Goal: Transaction & Acquisition: Purchase product/service

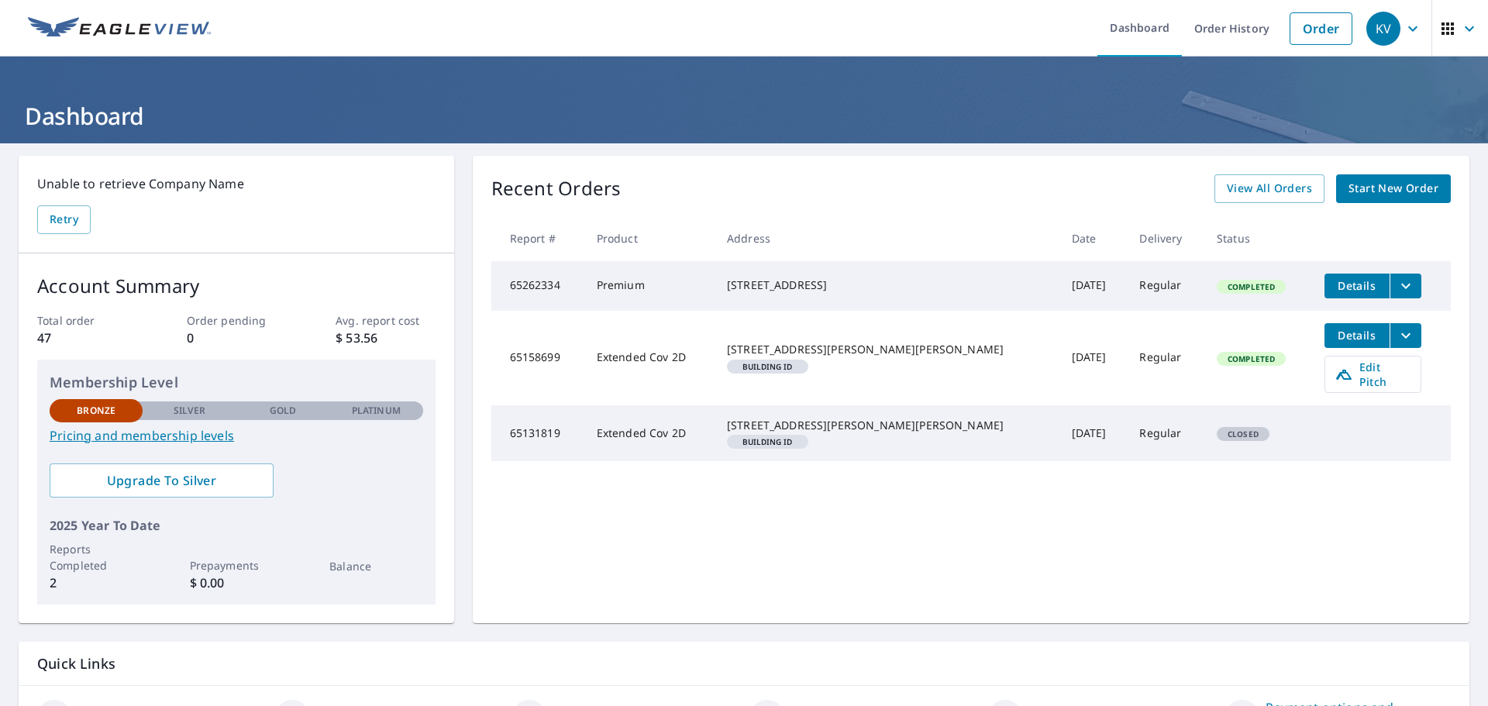
click at [1371, 187] on span "Start New Order" at bounding box center [1393, 188] width 90 height 19
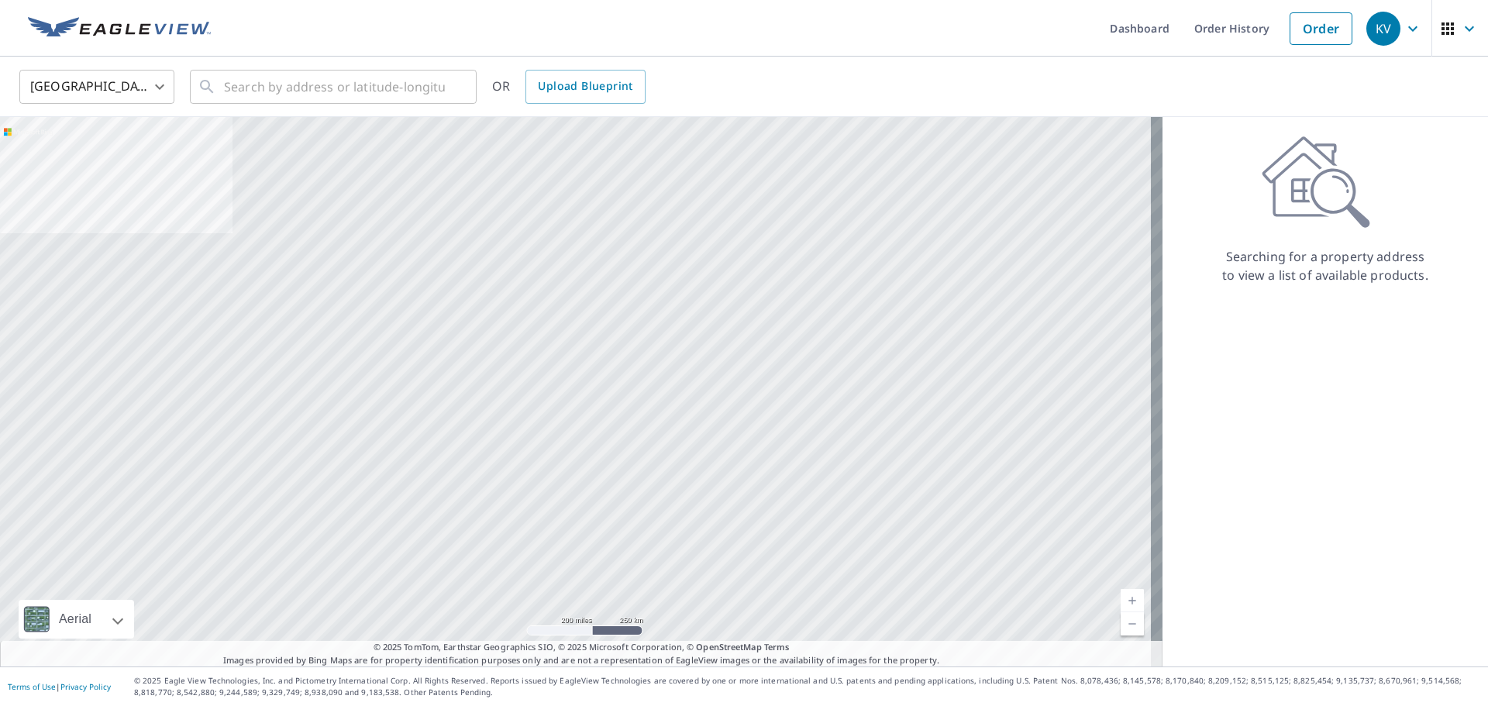
click at [169, 91] on body "KV KV Dashboard Order History Order KV United States US ​ ​ OR Upload Blueprint…" at bounding box center [744, 353] width 1488 height 706
click at [59, 157] on li "[GEOGRAPHIC_DATA]" at bounding box center [96, 157] width 155 height 28
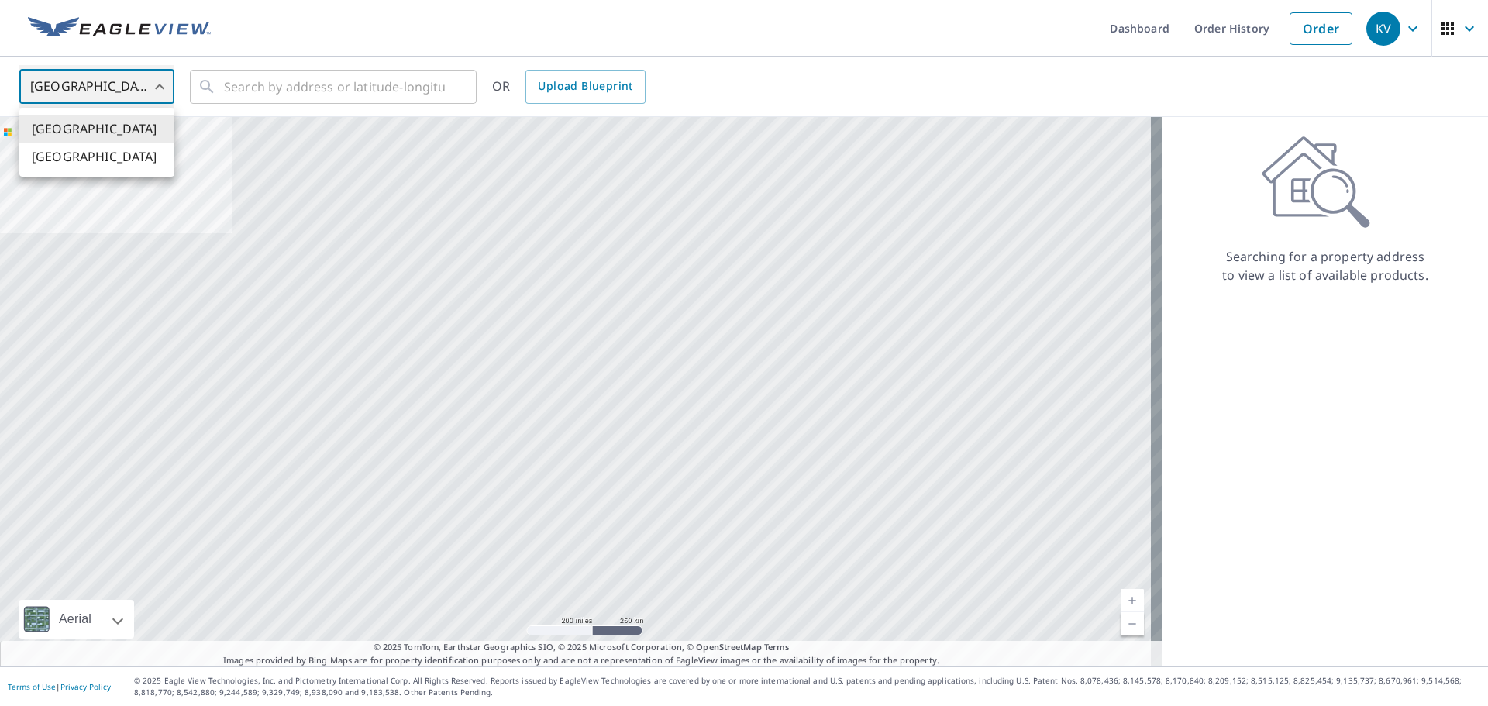
type input "CA"
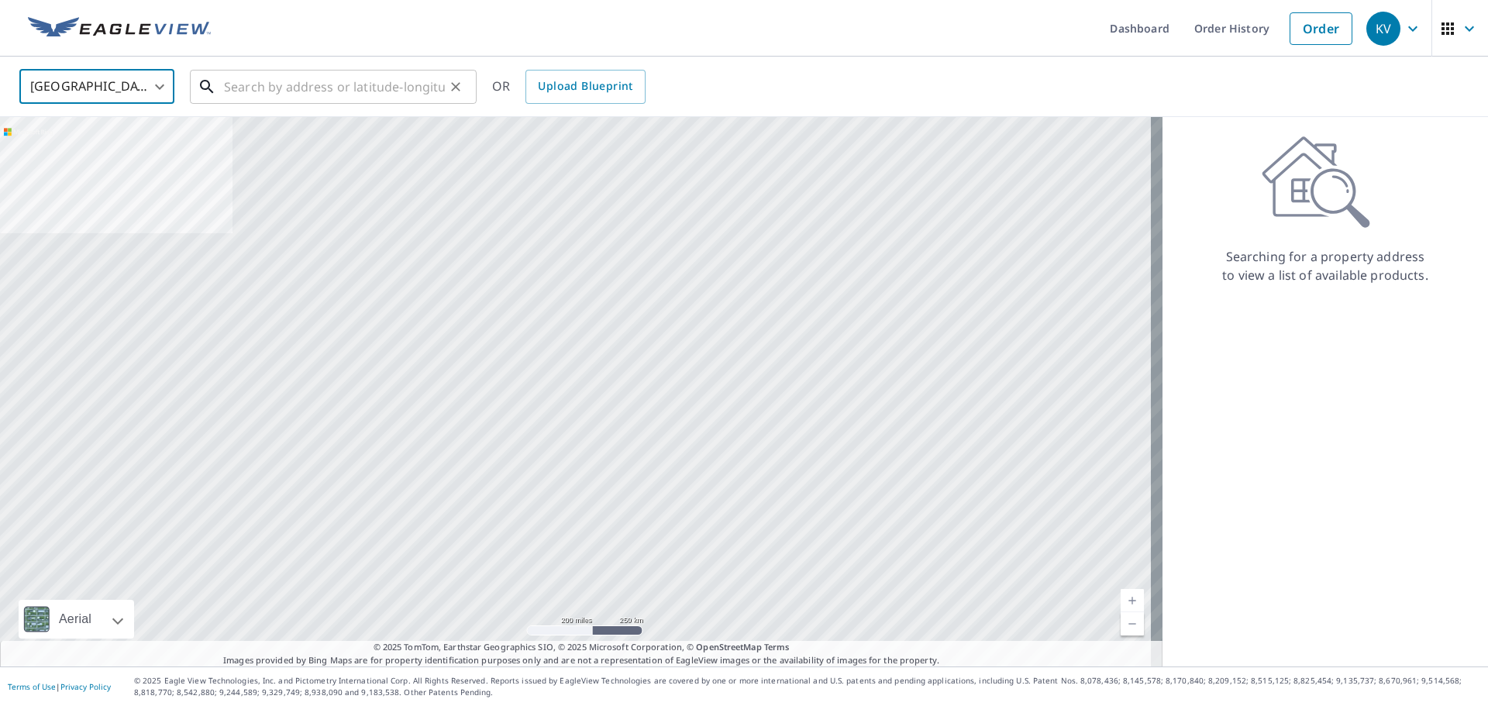
click at [252, 88] on input "text" at bounding box center [334, 86] width 221 height 43
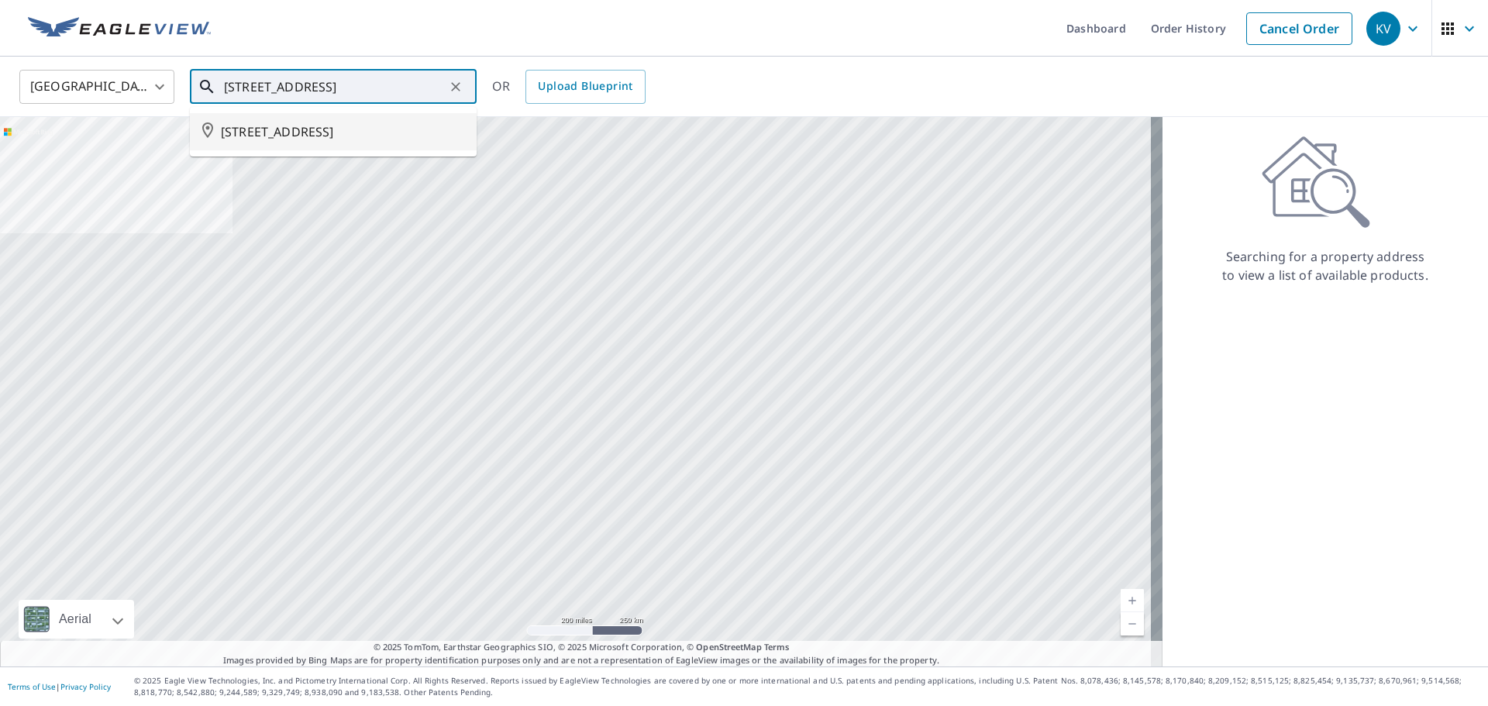
click at [398, 141] on li "[STREET_ADDRESS]" at bounding box center [333, 131] width 287 height 37
type input "[STREET_ADDRESS]"
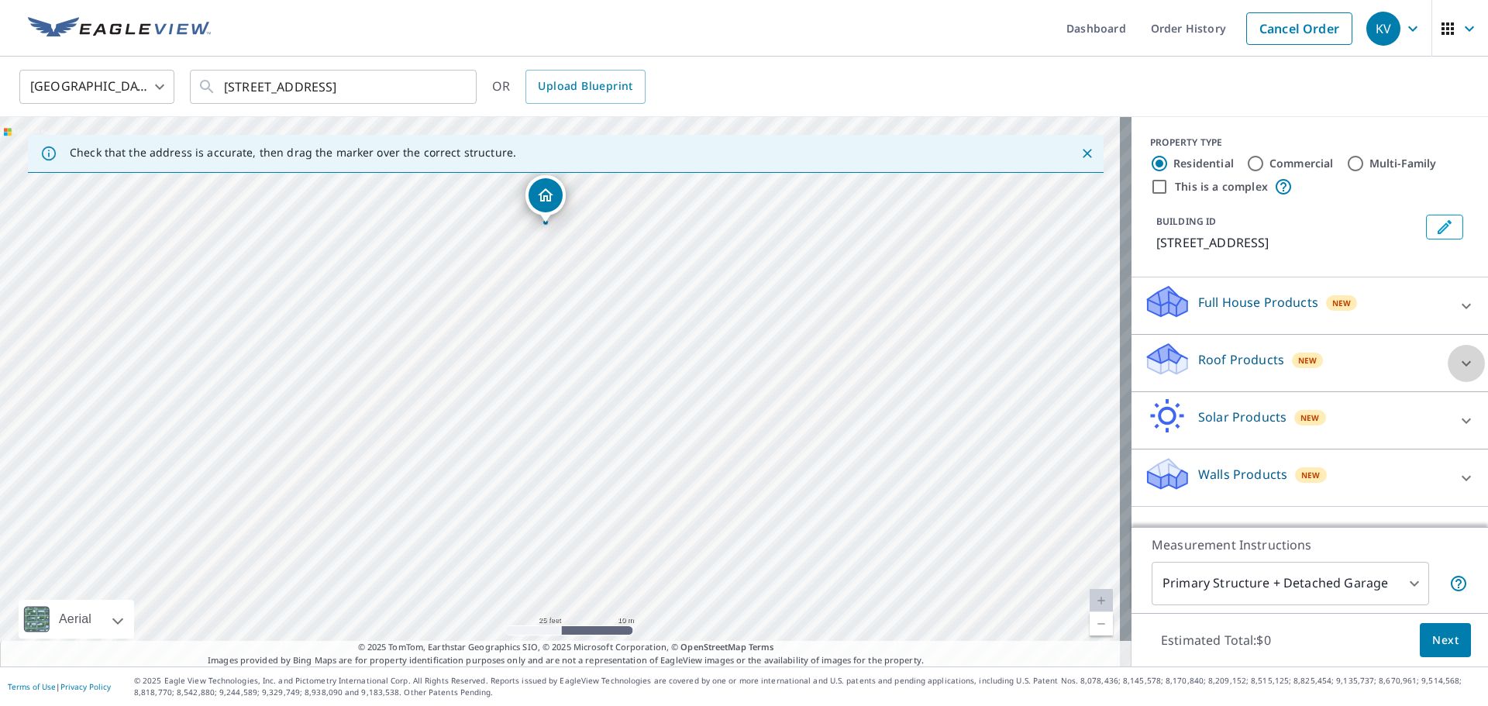
click at [1461, 365] on icon at bounding box center [1465, 362] width 9 height 5
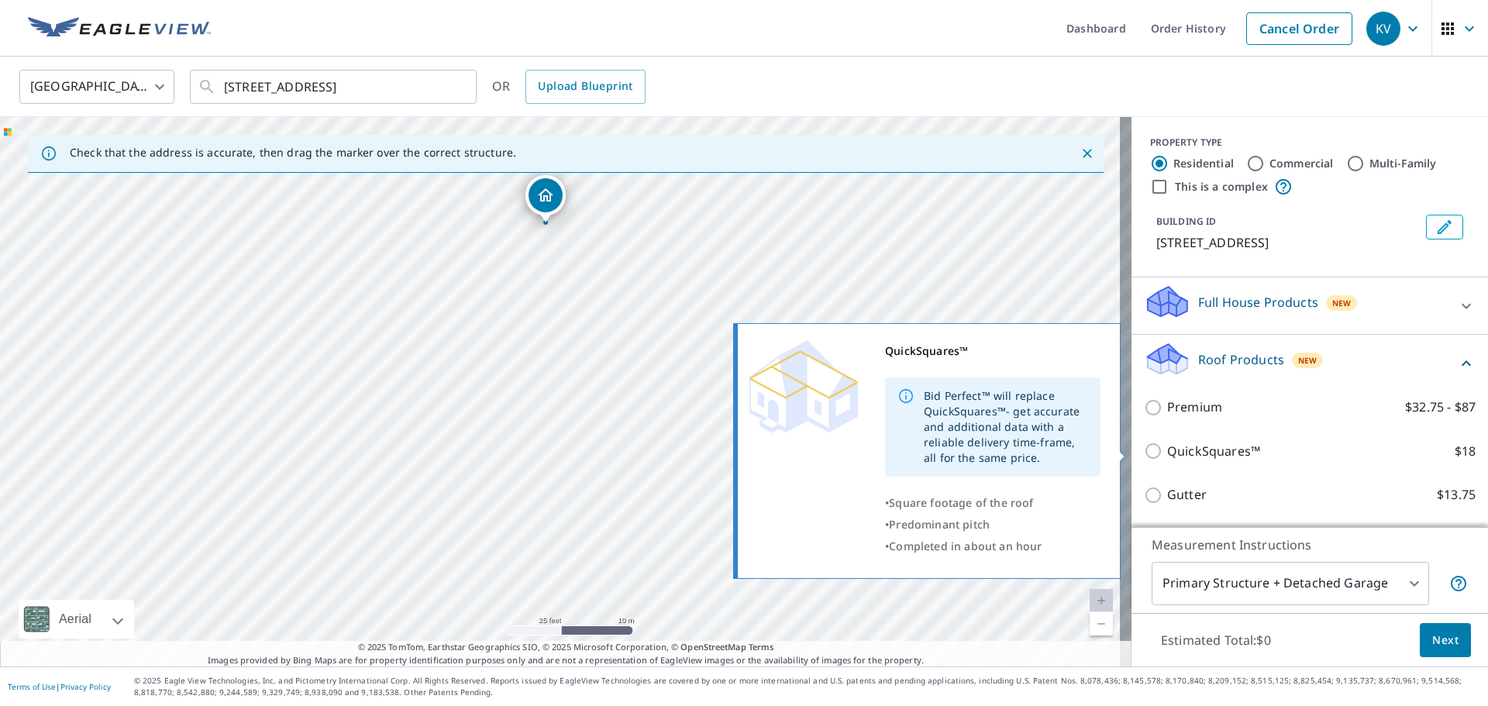
click at [1144, 449] on input "QuickSquares™ $18" at bounding box center [1155, 451] width 23 height 19
checkbox input "true"
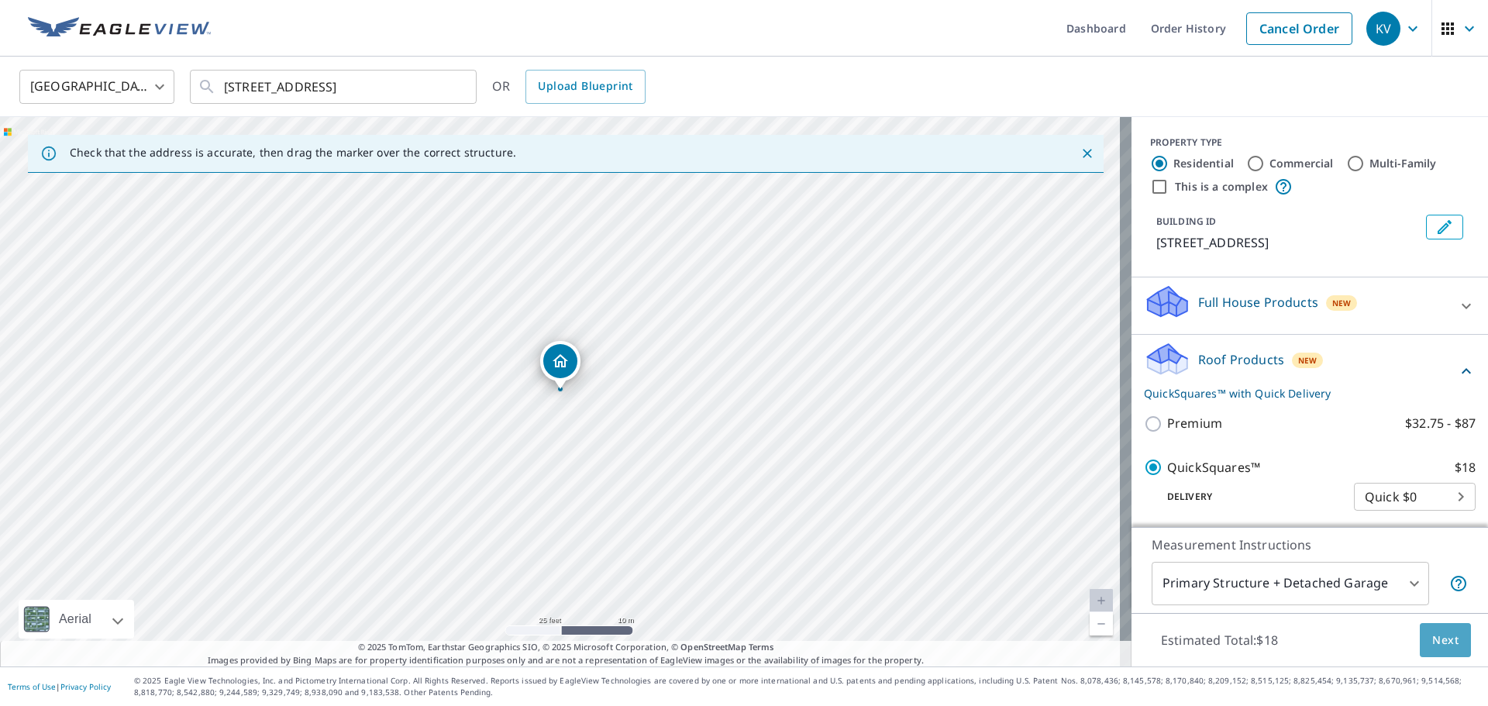
click at [1432, 631] on span "Next" at bounding box center [1445, 640] width 26 height 19
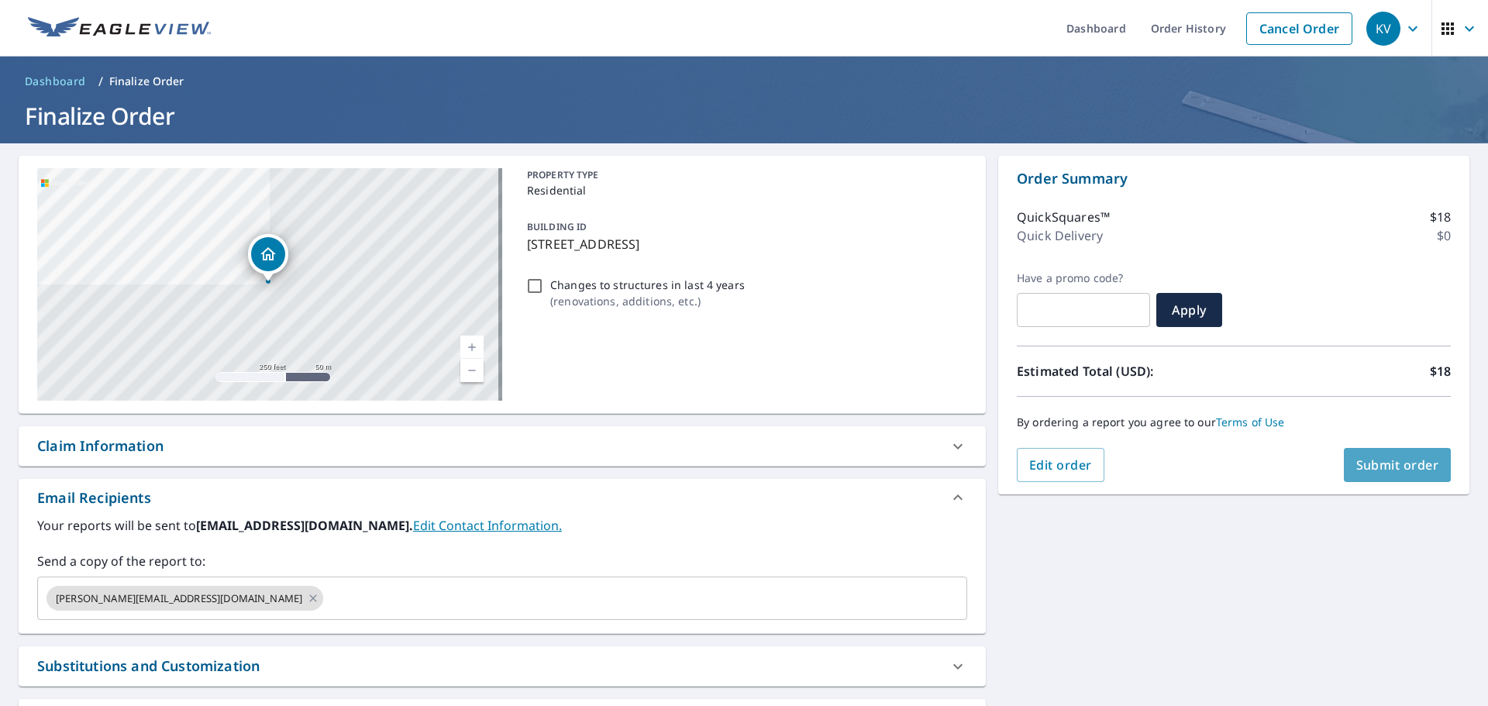
click at [1356, 460] on span "Submit order" at bounding box center [1397, 464] width 83 height 17
checkbox input "true"
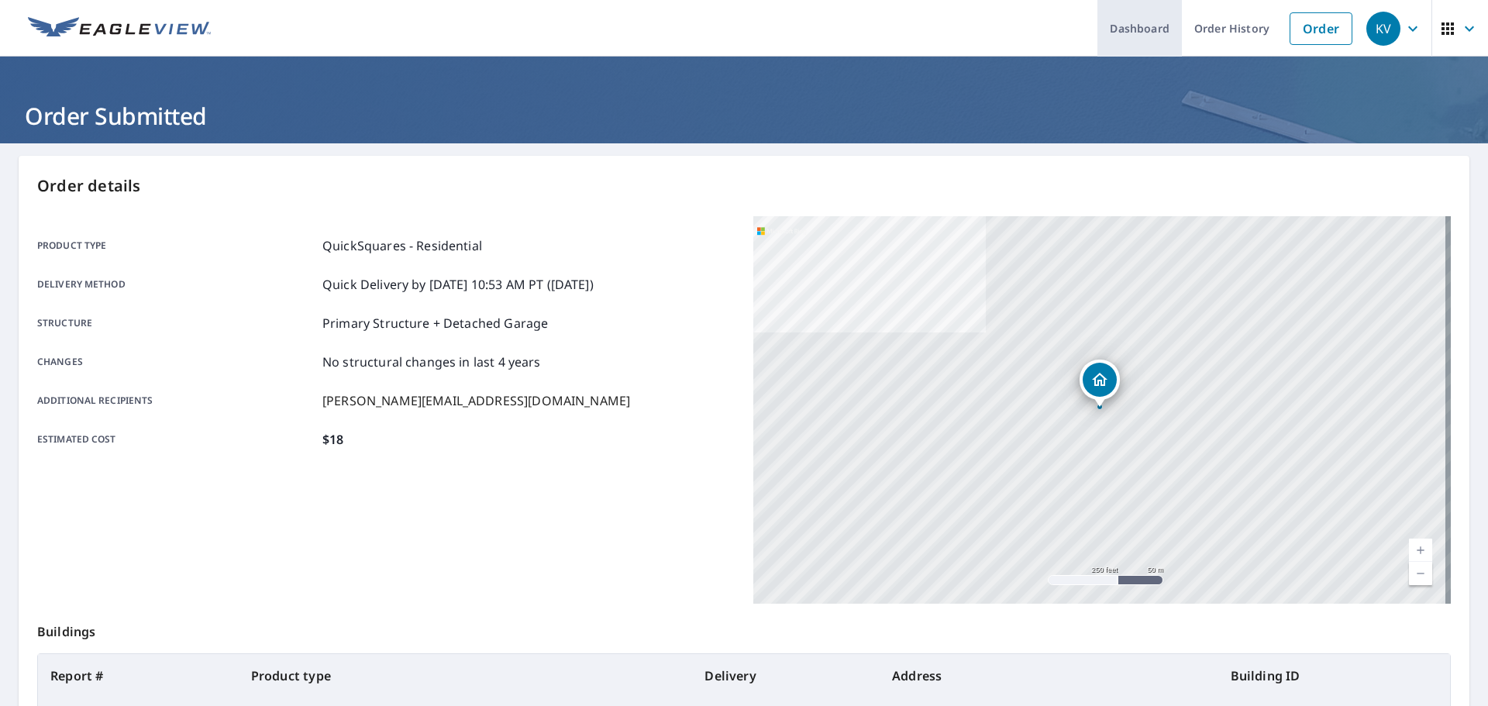
click at [1117, 22] on link "Dashboard" at bounding box center [1139, 28] width 84 height 57
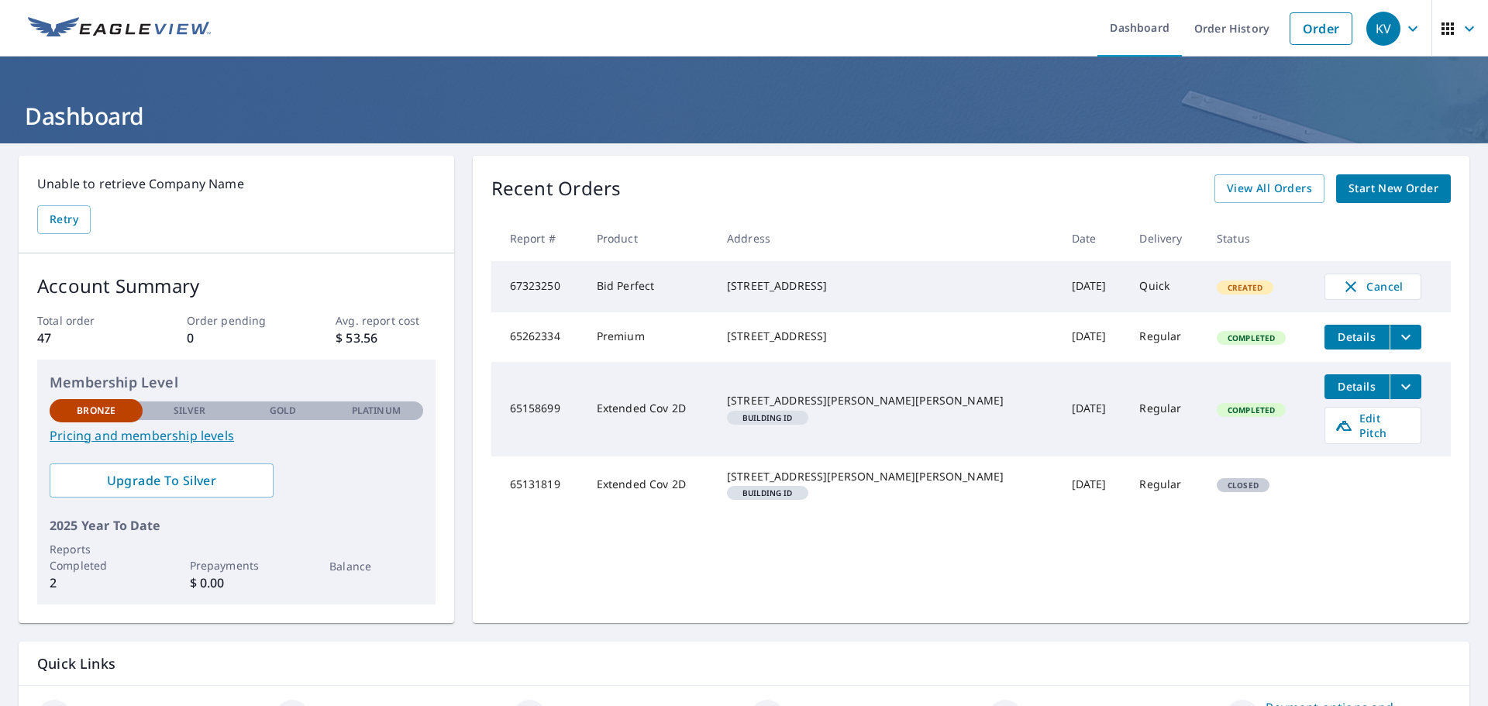
click at [105, 182] on p "Unable to retrieve Company Name" at bounding box center [236, 183] width 398 height 19
click at [1408, 28] on icon "button" at bounding box center [1412, 28] width 9 height 5
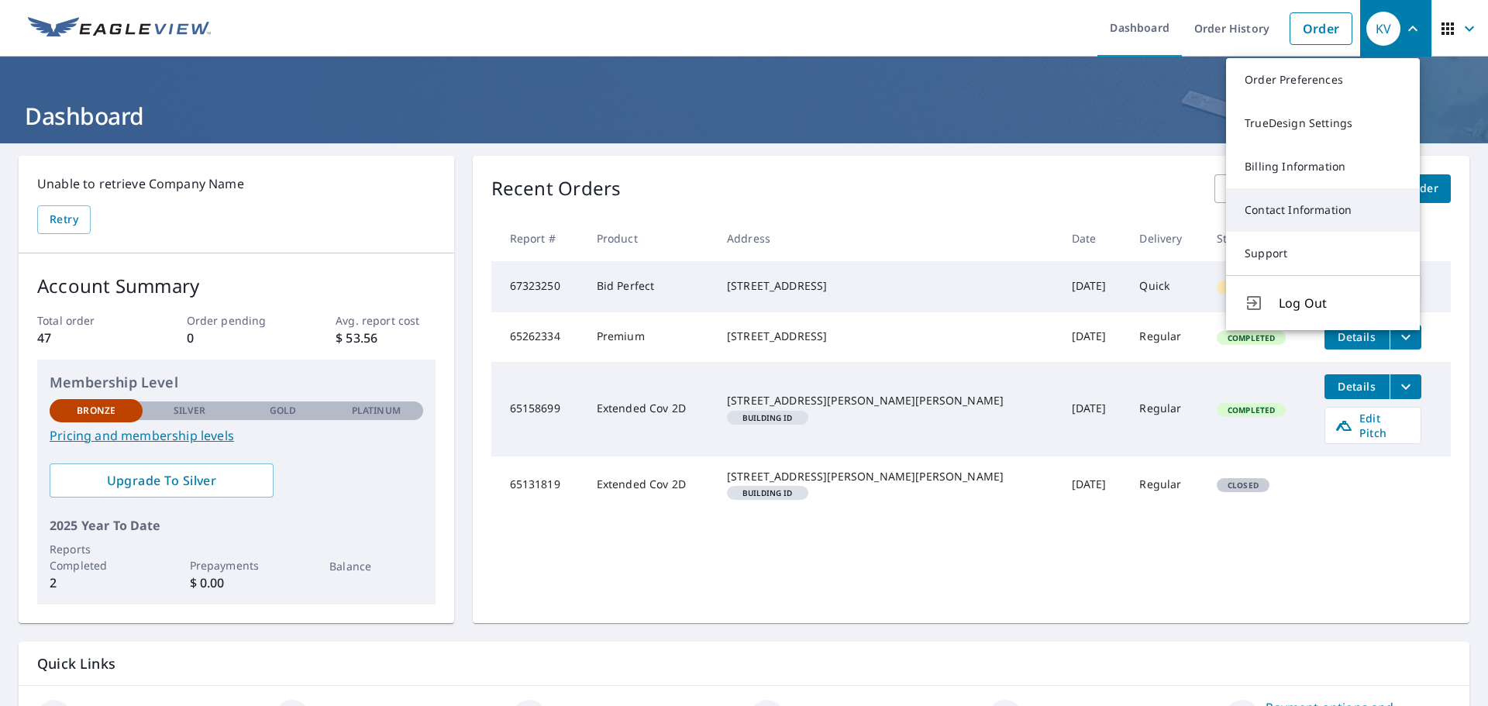
click at [1340, 208] on link "Contact Information" at bounding box center [1323, 209] width 194 height 43
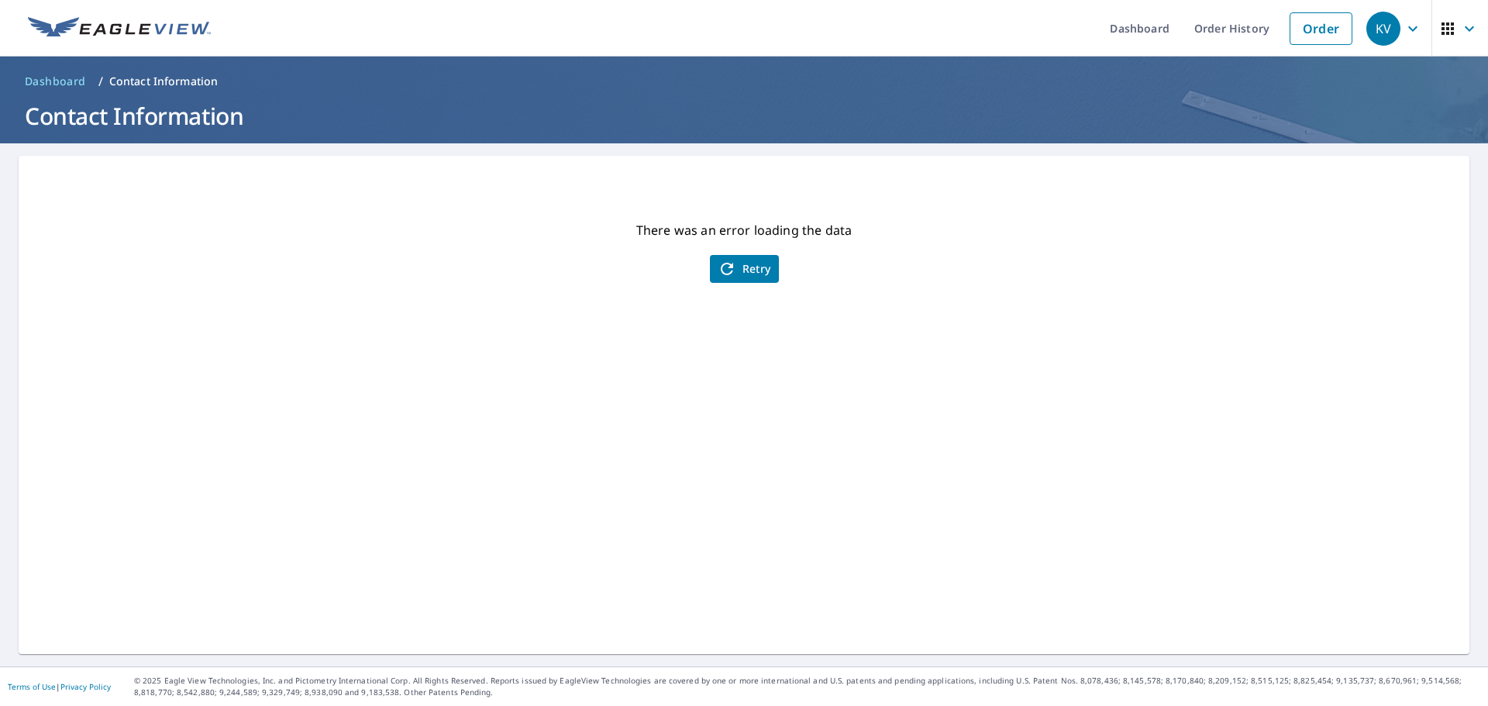
click at [765, 271] on span "Retry" at bounding box center [743, 269] width 53 height 19
click at [1113, 15] on link "Dashboard" at bounding box center [1139, 28] width 84 height 57
